Goal: Task Accomplishment & Management: Manage account settings

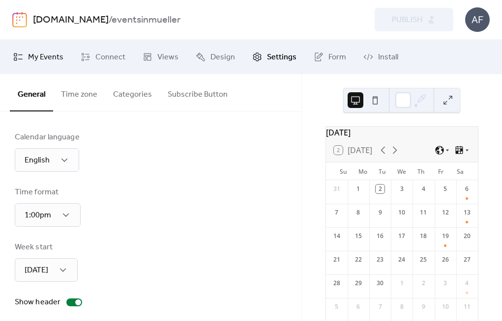
click at [48, 63] on span "My Events" at bounding box center [45, 58] width 35 height 12
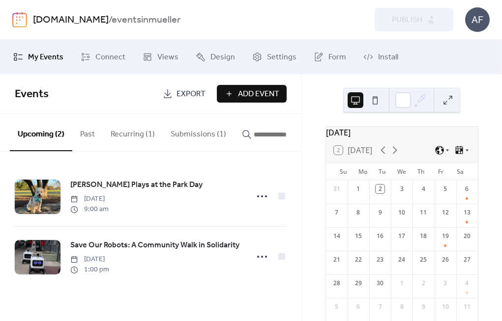
click at [210, 127] on button "Submissions (1)" at bounding box center [198, 132] width 71 height 36
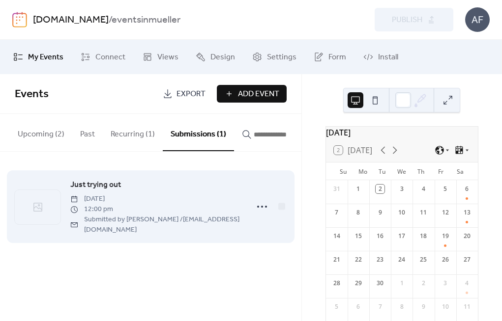
click at [180, 183] on div "Just trying out [DATE] 12:00 pm Submitted by [PERSON_NAME] / [EMAIL_ADDRESS][DO…" at bounding box center [155, 207] width 171 height 56
click at [223, 215] on span "12:00 pm" at bounding box center [155, 209] width 171 height 10
click at [263, 210] on icon at bounding box center [262, 207] width 16 height 16
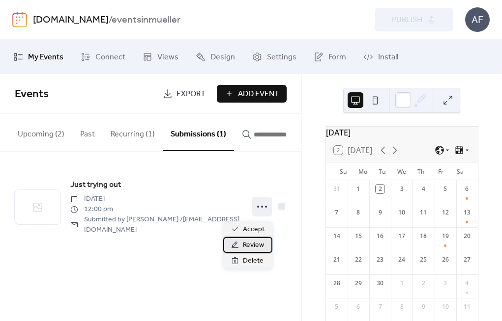
click at [258, 245] on span "Review" at bounding box center [253, 246] width 21 height 12
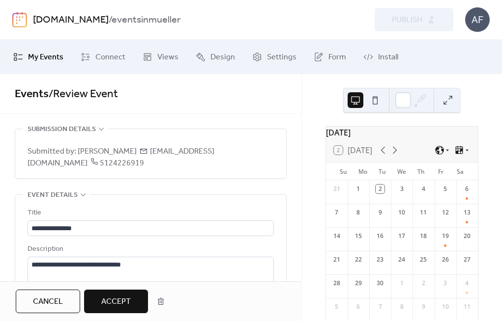
click at [70, 302] on button "Cancel" at bounding box center [48, 302] width 64 height 24
